Goal: Information Seeking & Learning: Learn about a topic

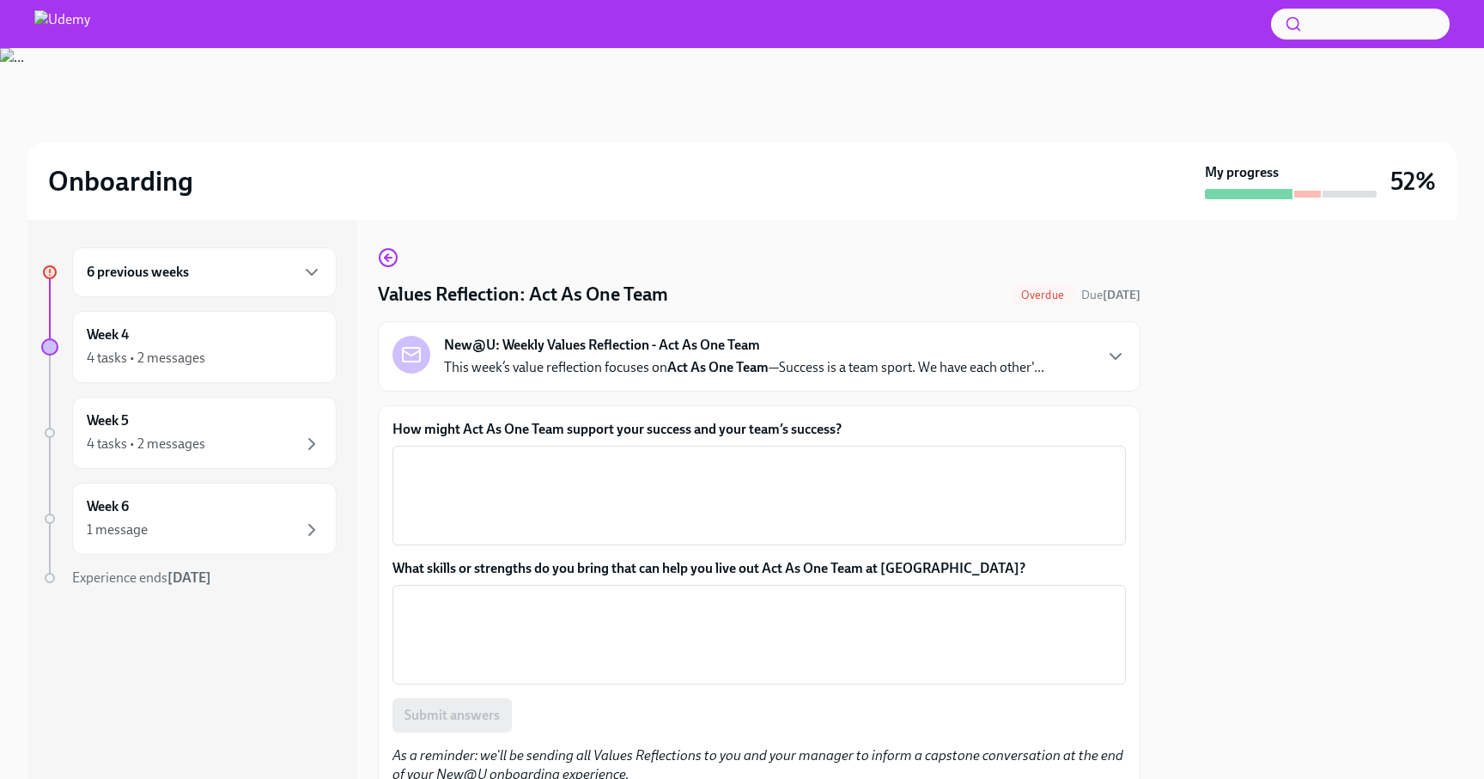
click at [240, 285] on div "6 previous weeks" at bounding box center [204, 272] width 264 height 50
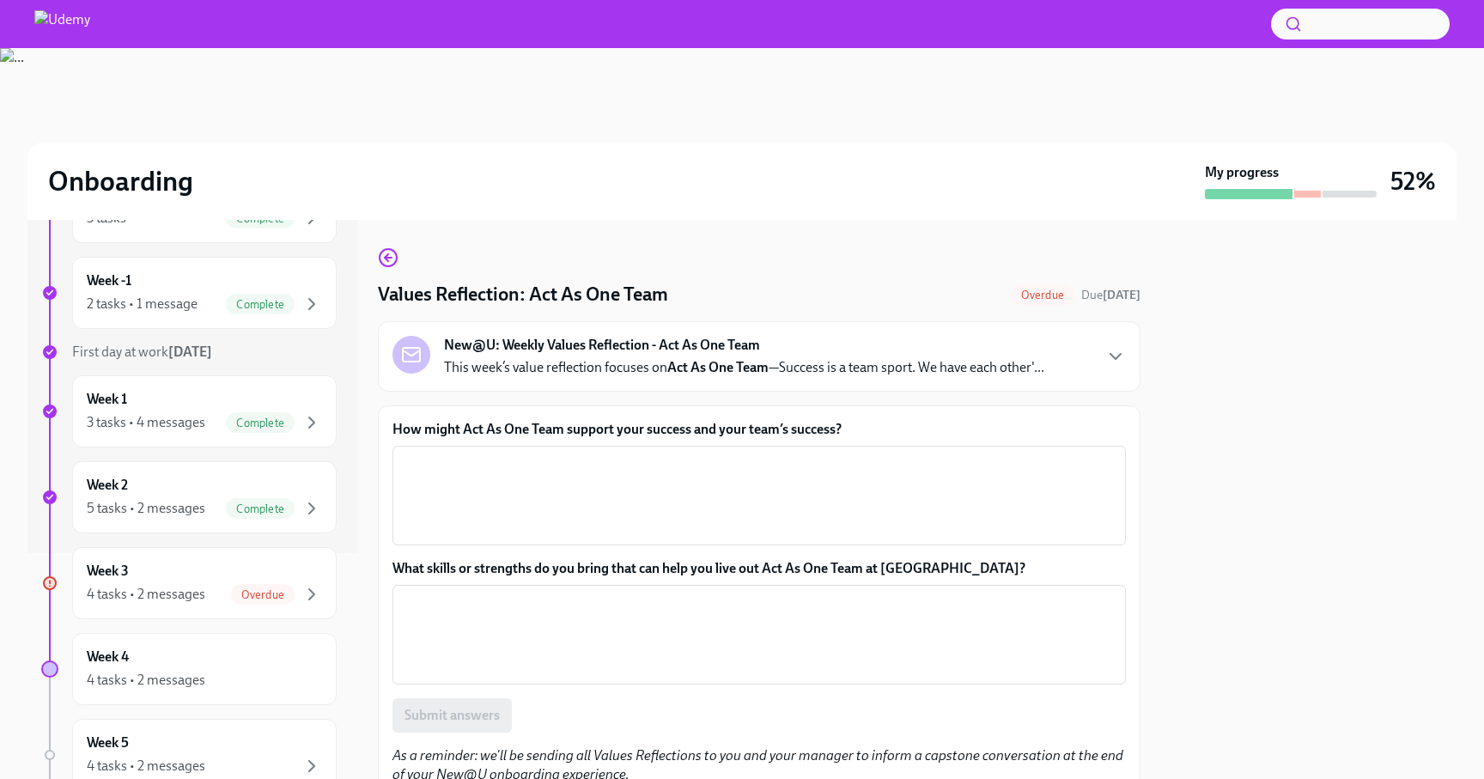
scroll to position [425, 0]
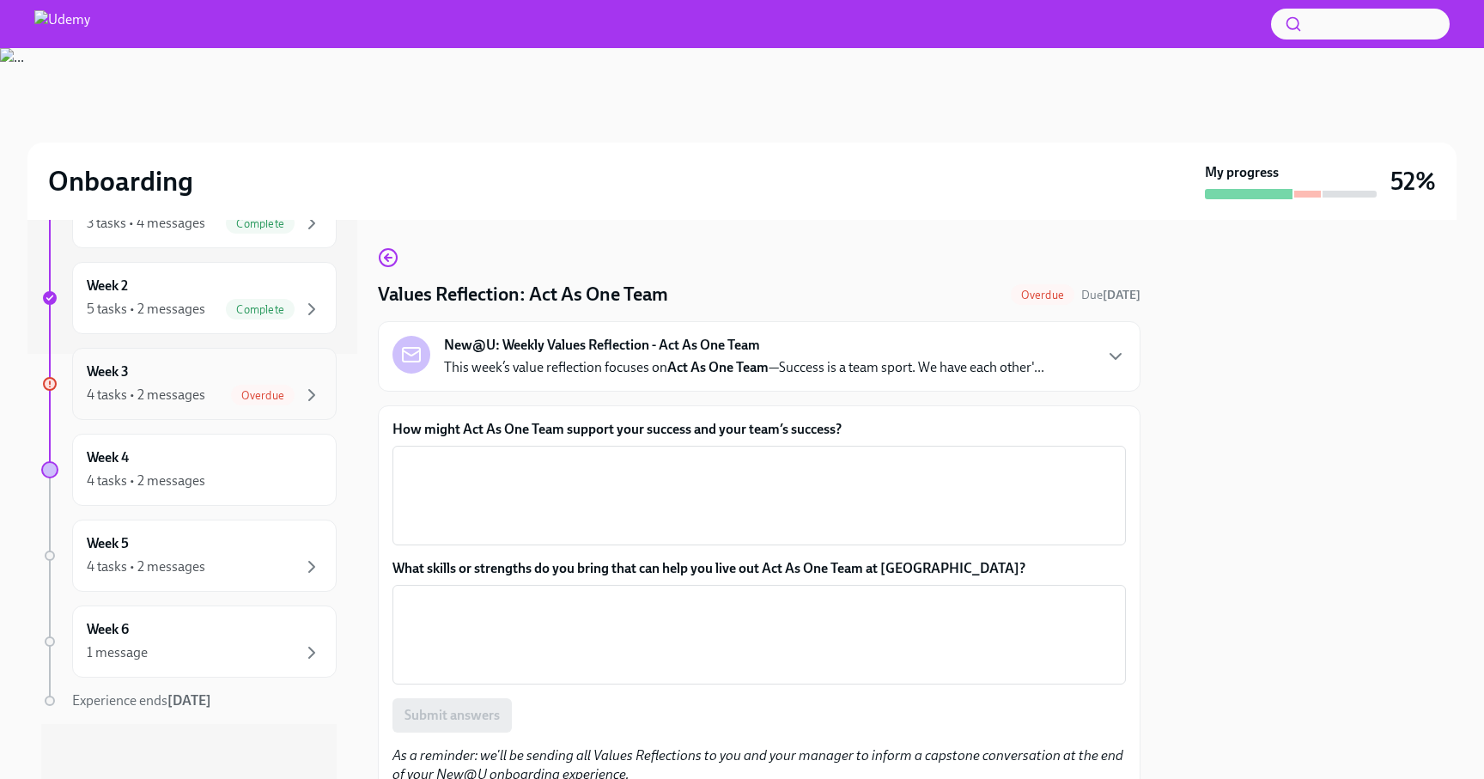
click at [205, 387] on div "4 tasks • 2 messages Overdue" at bounding box center [204, 395] width 235 height 21
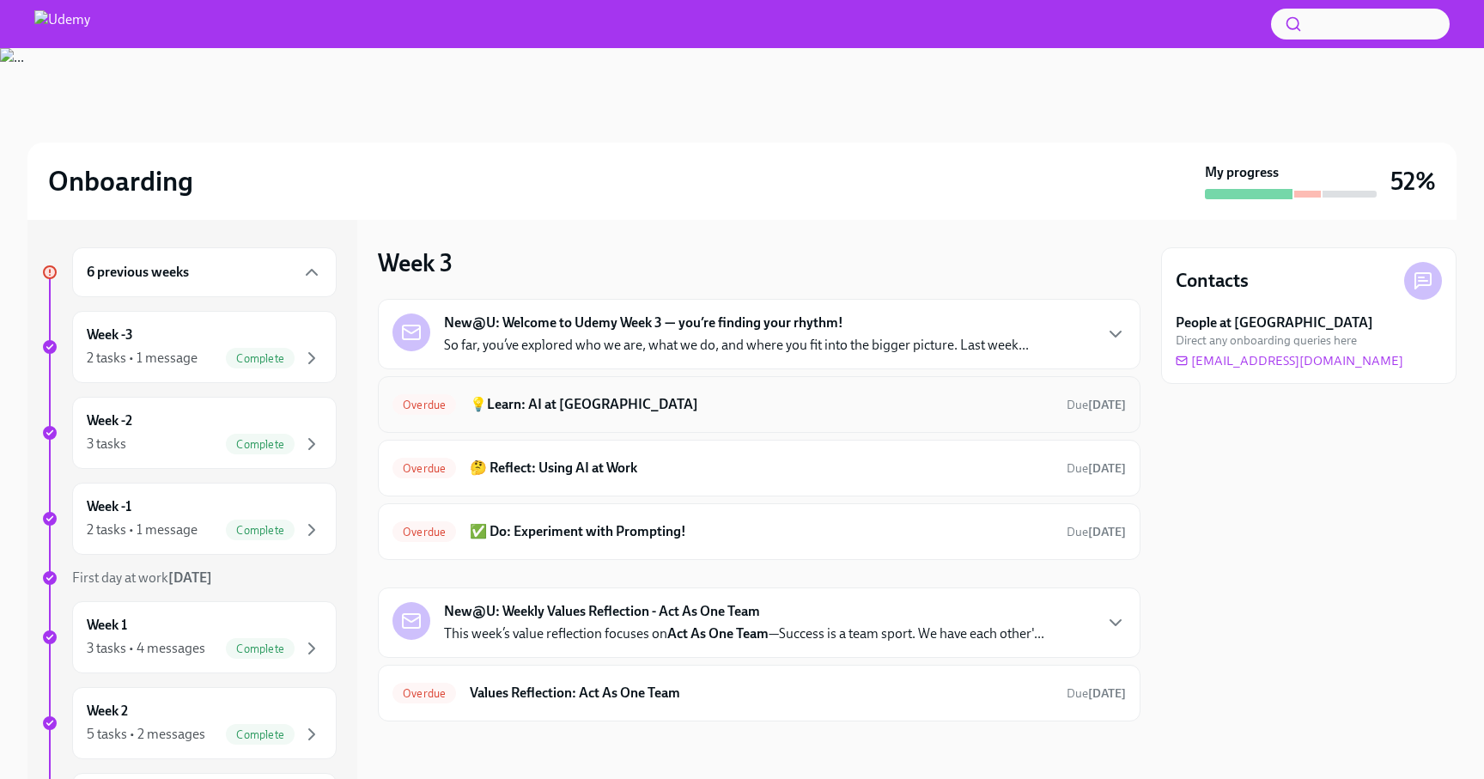
click at [600, 414] on div "Overdue 💡Learn: AI at Udemy Due [DATE]" at bounding box center [758, 404] width 733 height 27
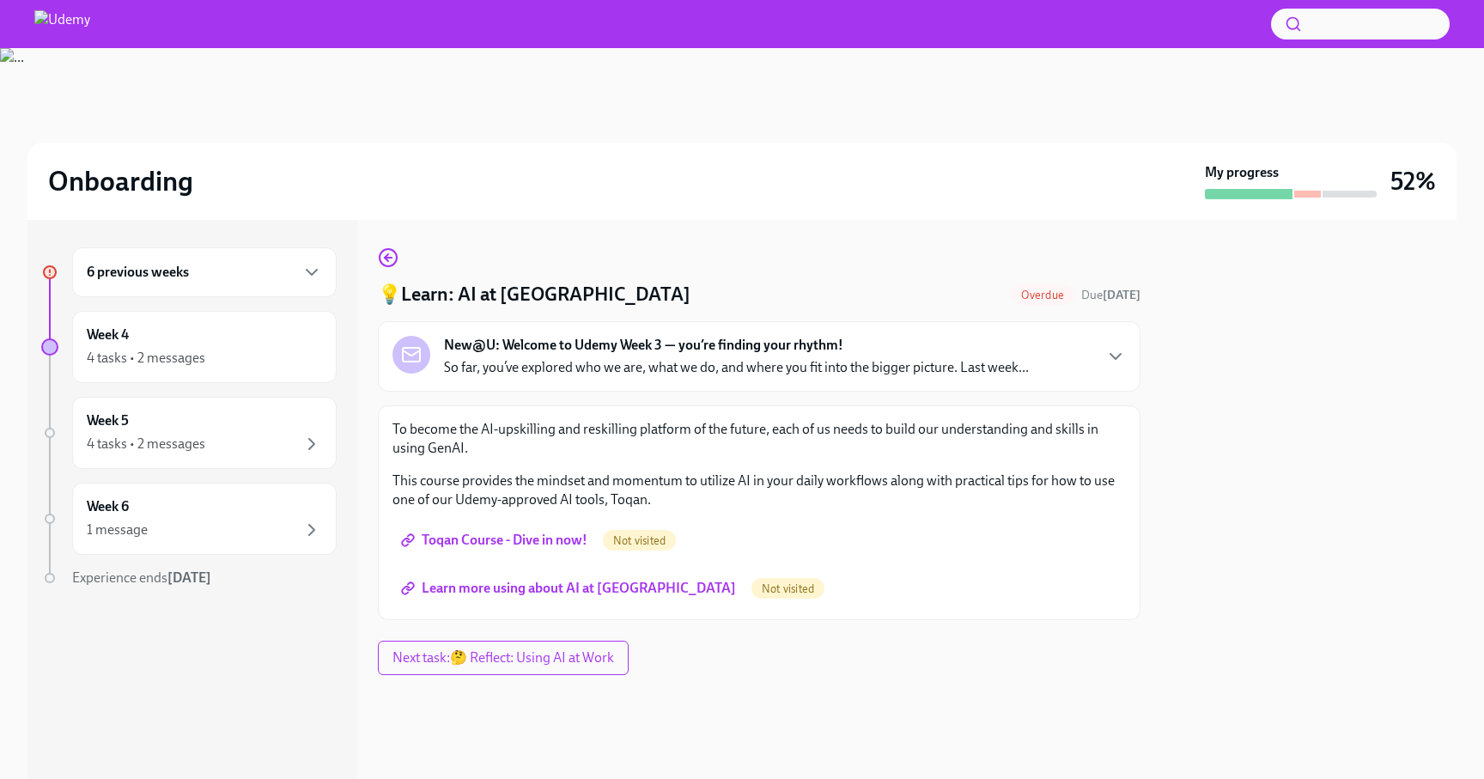
click at [519, 547] on span "Toqan Course - Dive in now!" at bounding box center [495, 539] width 183 height 17
click at [598, 584] on span "Learn more using about AI at [GEOGRAPHIC_DATA]" at bounding box center [569, 588] width 331 height 17
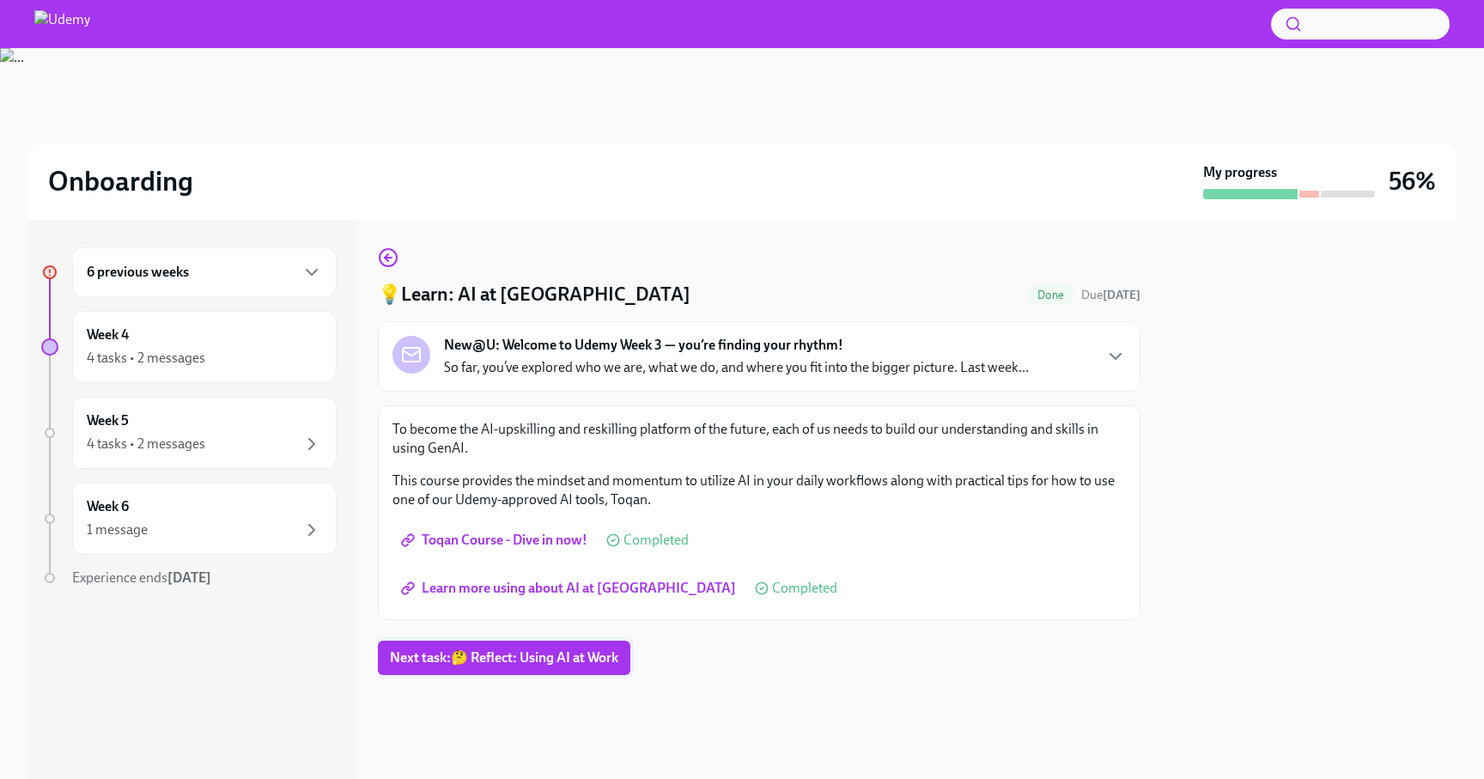
click at [550, 655] on span "Next task : 🤔 Reflect: Using AI at Work" at bounding box center [504, 657] width 228 height 17
